Goal: Task Accomplishment & Management: Manage account settings

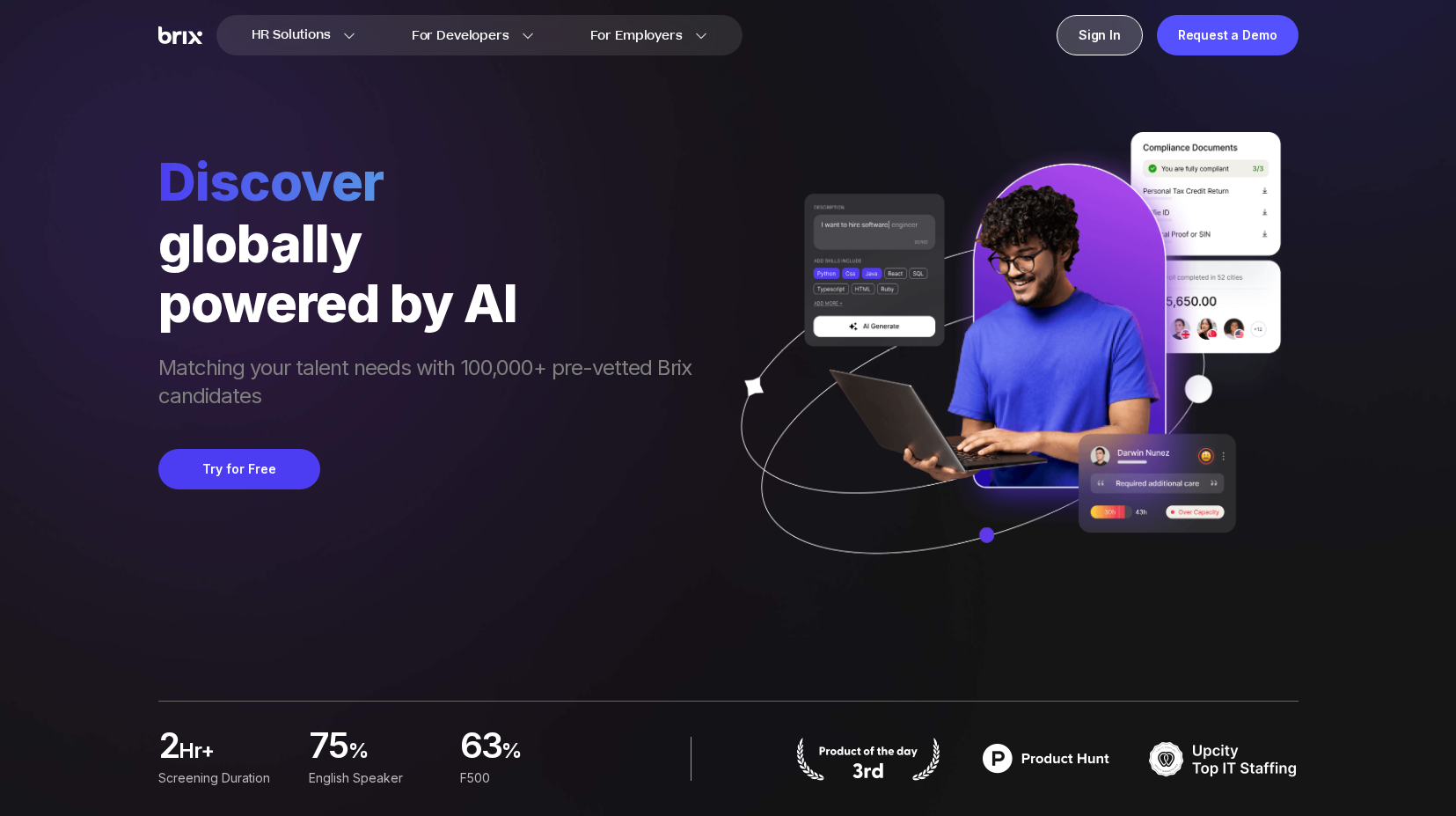
click at [1098, 42] on div "Sign In" at bounding box center [1100, 35] width 87 height 41
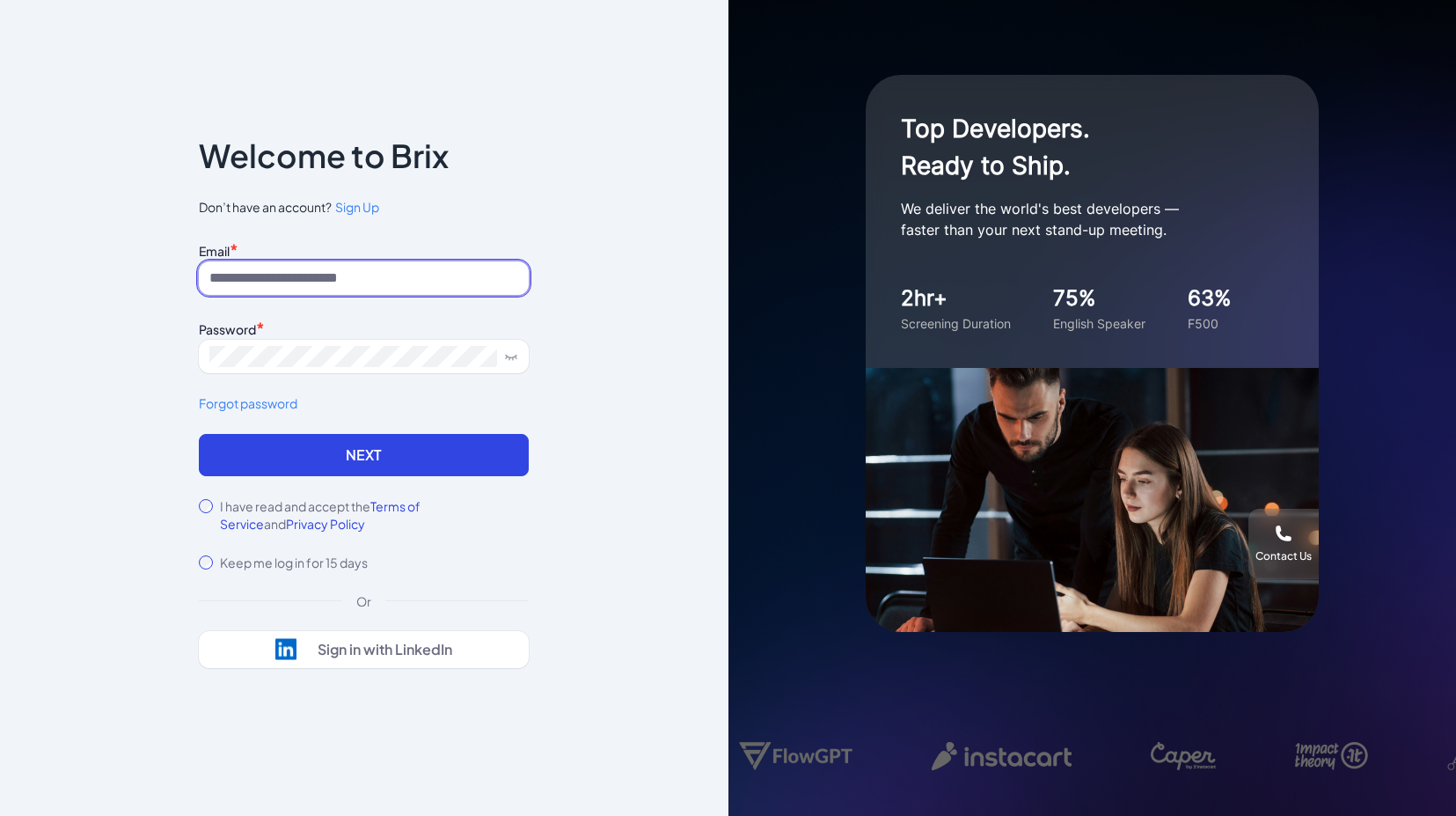
click at [350, 268] on input at bounding box center [364, 278] width 330 height 34
click at [647, 221] on div "Notice To proceed, please agree to the Terms of Service and Privary Policy . Ca…" at bounding box center [364, 408] width 728 height 816
click at [346, 204] on span "Sign Up" at bounding box center [358, 207] width 44 height 16
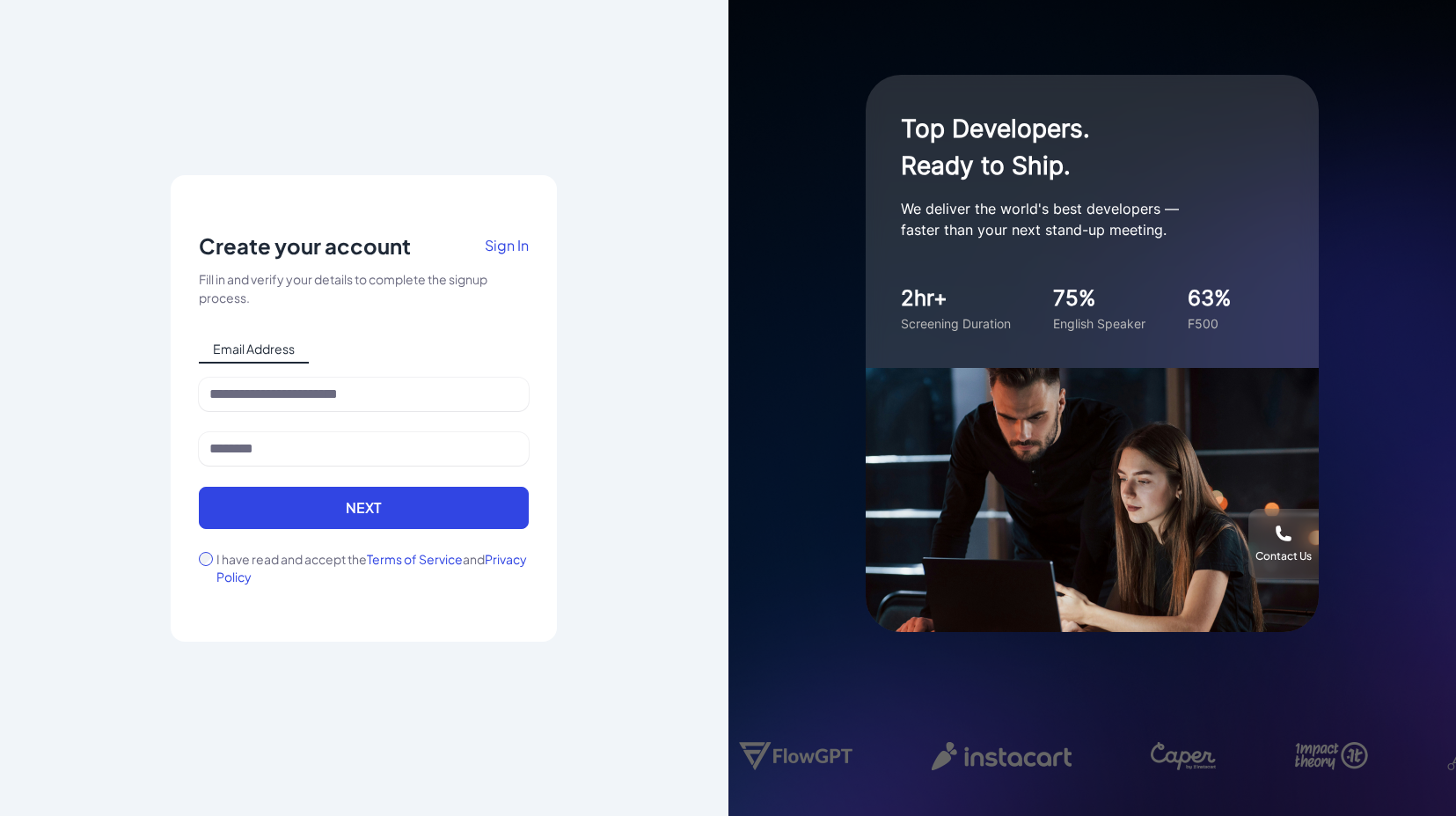
click at [516, 246] on span "Sign In" at bounding box center [507, 245] width 44 height 19
